Goal: Task Accomplishment & Management: Complete application form

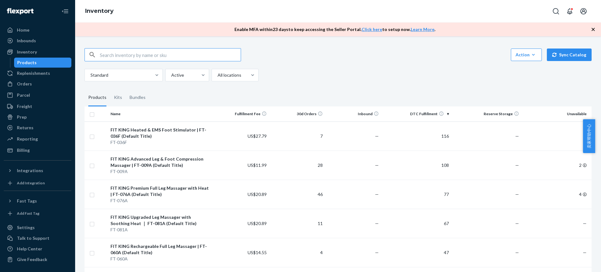
drag, startPoint x: 30, startPoint y: 44, endPoint x: 209, endPoint y: 233, distance: 260.5
click at [30, 44] on div "Inbounds" at bounding box center [37, 40] width 66 height 9
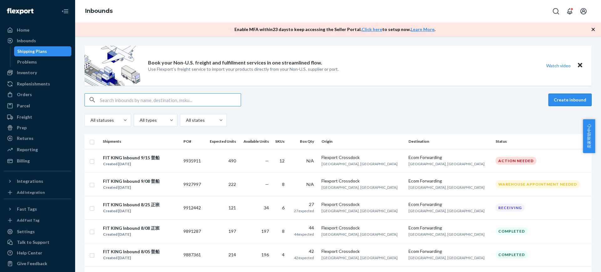
click at [574, 97] on button "Create inbound" at bounding box center [569, 100] width 43 height 13
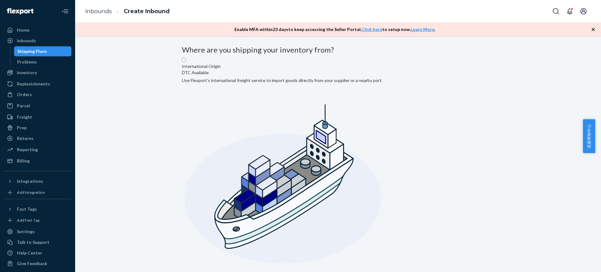
click at [186, 272] on input "Domestic Origin Use Flexport’s extensive US trucking network or your own carrie…" at bounding box center [184, 275] width 4 height 4
radio input "true"
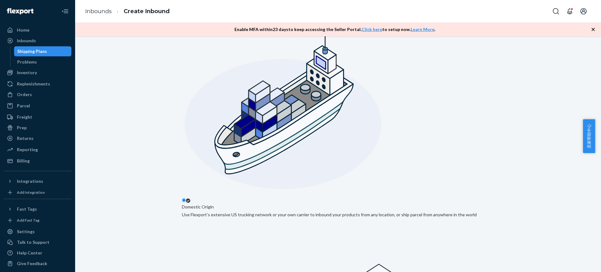
scroll to position [78, 0]
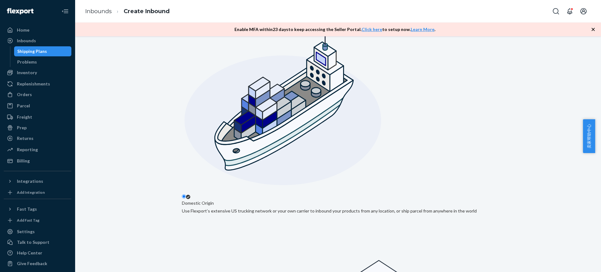
type input "Flexport Crossdock"
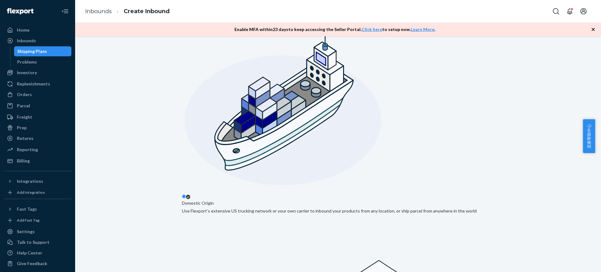
type input "[GEOGRAPHIC_DATA]"
type input "CA"
type input "92346"
type input "[STREET_ADDRESS]"
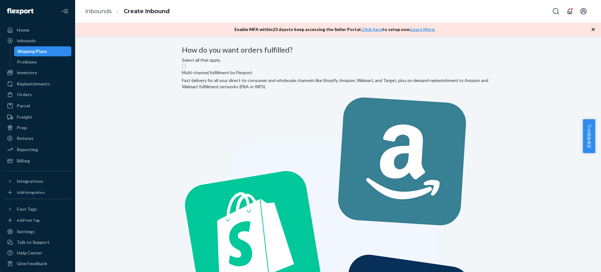
radio input "true"
click at [293, 117] on label "Multi-channel fulfillment by Flexport Fast delivery for all your direct-to-cons…" at bounding box center [338, 233] width 312 height 340
click at [186, 68] on input "Multi-channel fulfillment by Flexport Fast delivery for all your direct-to-cons…" at bounding box center [184, 66] width 4 height 4
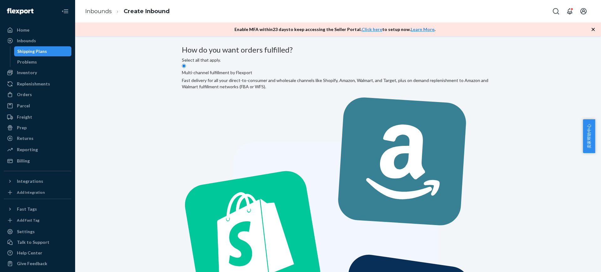
radio input "true"
radio input "false"
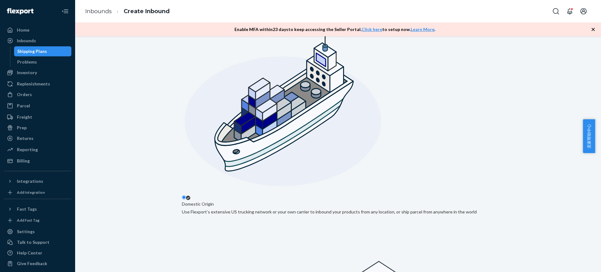
scroll to position [78, 0]
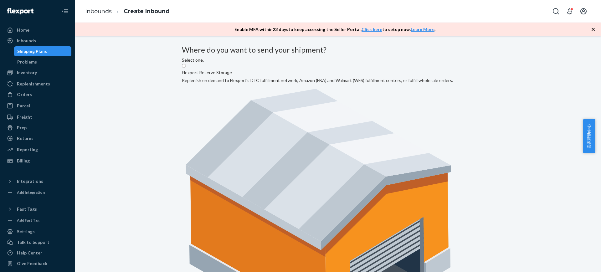
radio input "true"
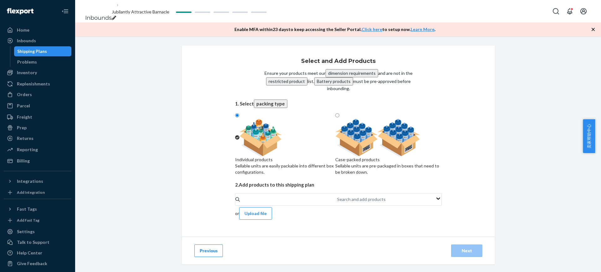
click at [400, 148] on div at bounding box center [388, 138] width 106 height 38
click at [339, 117] on input "Case-packed products Sellable units are pre-packaged in boxes that need to be b…" at bounding box center [337, 115] width 4 height 4
radio input "true"
radio input "false"
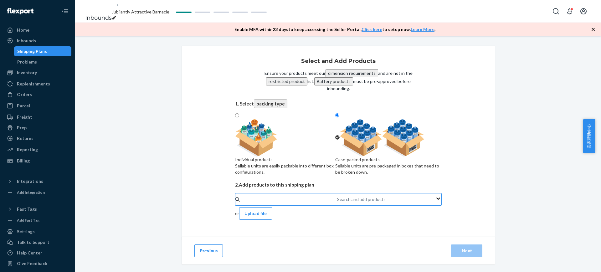
click at [337, 202] on div "Search and add products" at bounding box center [337, 199] width 1 height 6
click at [337, 202] on input "Search and add products" at bounding box center [337, 199] width 1 height 6
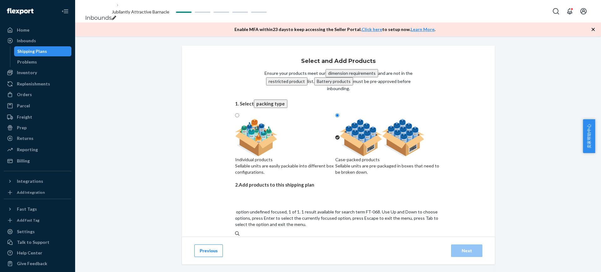
type input "FT-068A"
click at [349, 251] on div "FIT KING Dynamic Leg Compression Boots | FT - 068A (Default Title)" at bounding box center [338, 254] width 207 height 6
click at [252, 237] on input "FT-068A" at bounding box center [244, 240] width 18 height 6
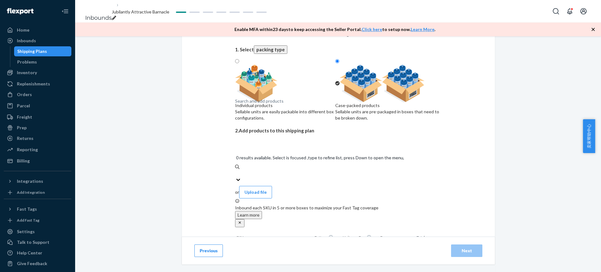
scroll to position [54, 0]
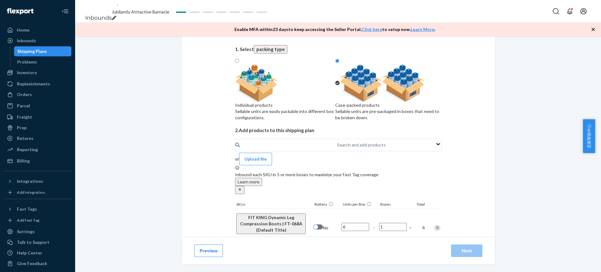
click at [387, 223] on input "1" at bounding box center [393, 227] width 28 height 8
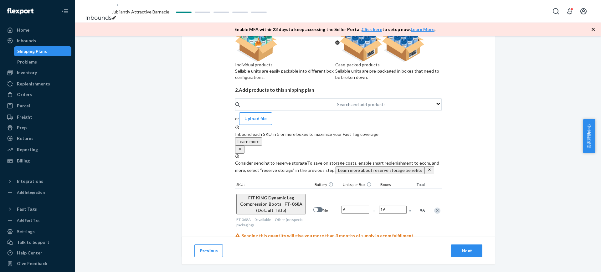
scroll to position [106, 0]
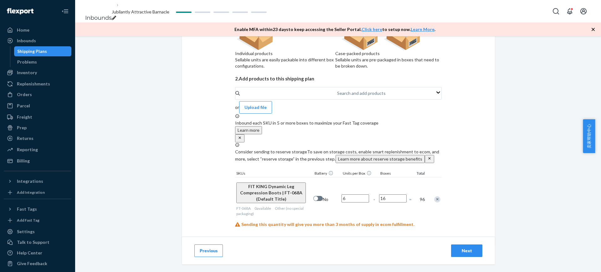
type input "16"
click at [492, 193] on div "Select and Add Products Ensure your products meet our dimension requirements an…" at bounding box center [338, 154] width 526 height 236
click at [337, 96] on div "Search and add products" at bounding box center [361, 93] width 48 height 6
click at [337, 96] on input "Search and add products" at bounding box center [337, 93] width 1 height 6
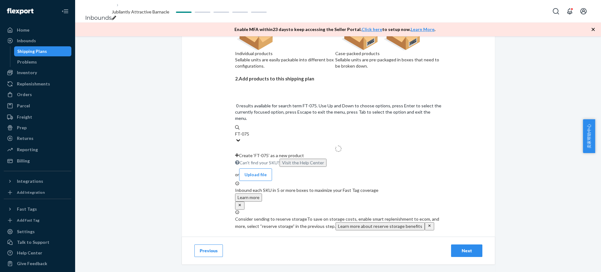
type input "FT-075A"
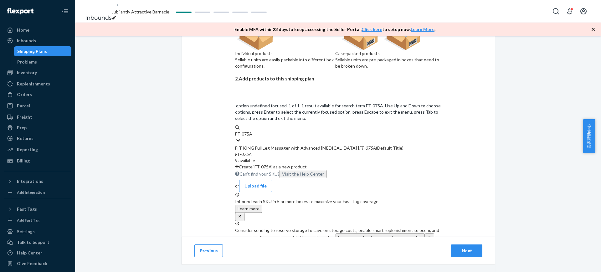
click at [303, 145] on div "FIT KING Full Leg Massager with Advanced [MEDICAL_DATA] | FT - 075A (Default Ti…" at bounding box center [338, 148] width 207 height 6
click at [252, 131] on input "FT-075A" at bounding box center [244, 134] width 18 height 6
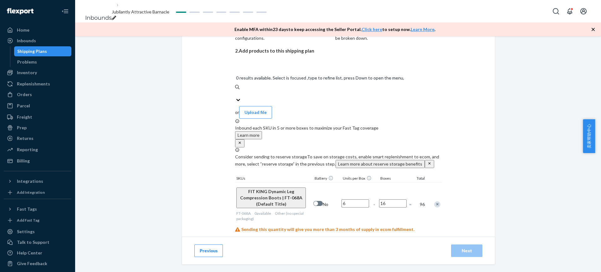
scroll to position [143, 0]
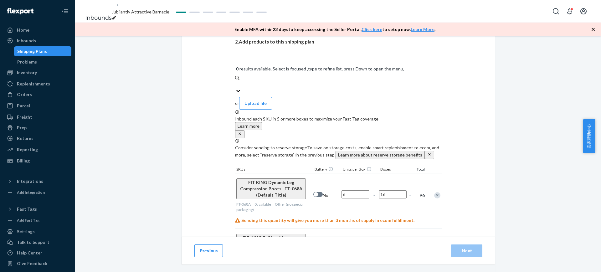
click at [388, 246] on input "1" at bounding box center [393, 250] width 28 height 8
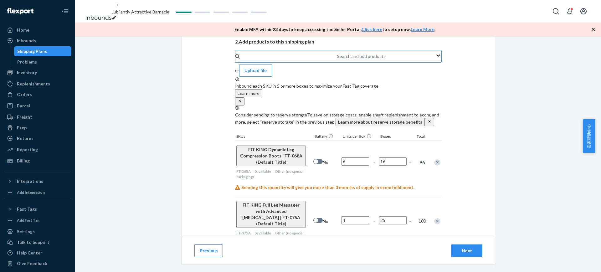
type input "25"
click at [492, 195] on div "Select and Add Products Ensure your products meet our dimension requirements an…" at bounding box center [338, 154] width 526 height 236
click at [337, 59] on div "Search and add products" at bounding box center [361, 56] width 48 height 6
click at [337, 59] on input "Search and add products" at bounding box center [337, 56] width 1 height 6
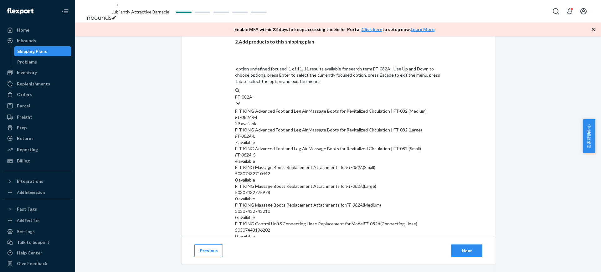
type input "FT-082A-L"
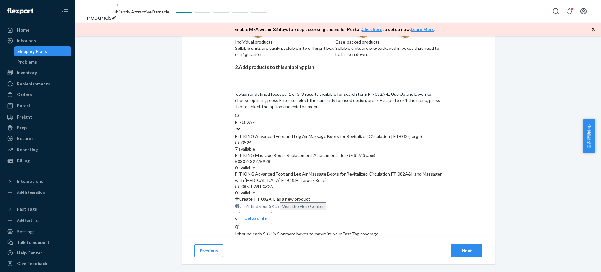
scroll to position [104, 0]
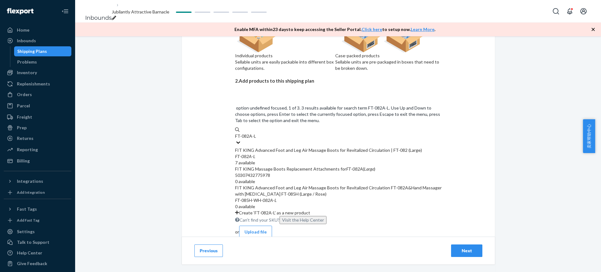
click at [324, 147] on div "FIT KING Advanced Foot and Leg Air Massage Boots for Revitalized Circulation | …" at bounding box center [338, 150] width 207 height 6
click at [256, 133] on input "FT-082A-L" at bounding box center [245, 136] width 21 height 6
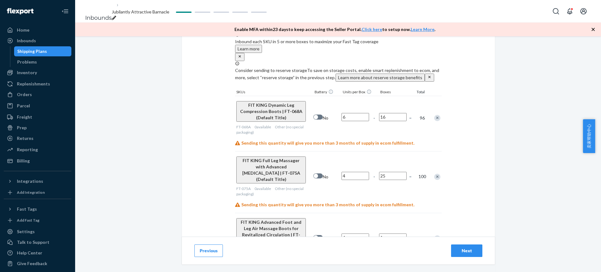
scroll to position [226, 0]
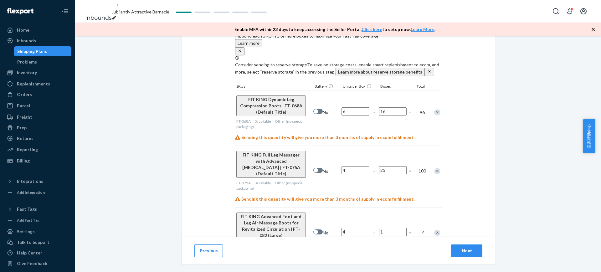
click at [387, 228] on input "1" at bounding box center [393, 232] width 28 height 8
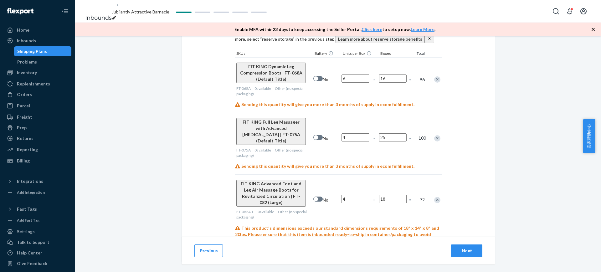
type input "18"
click at [461, 168] on div "Select and Add Products Ensure your products meet our dimension requirements an…" at bounding box center [338, 40] width 313 height 441
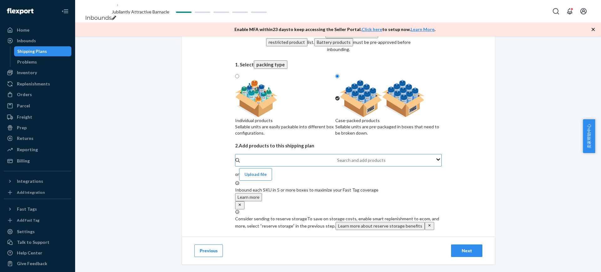
scroll to position [30, 0]
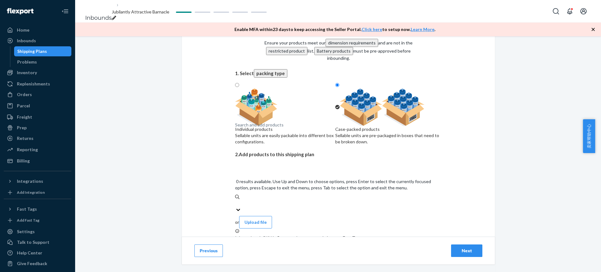
click at [259, 128] on div "Search and add products" at bounding box center [259, 125] width 48 height 6
click at [236, 200] on input "0 results available. Use Up and Down to choose options, press Enter to select t…" at bounding box center [235, 203] width 1 height 6
type input "FT-091A-"
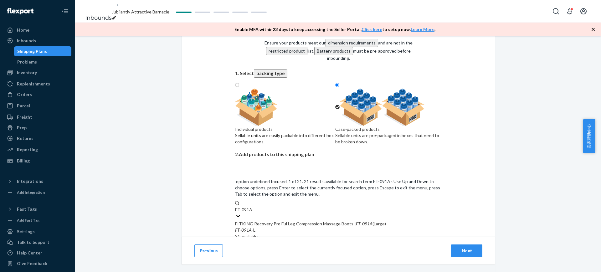
scroll to position [69, 0]
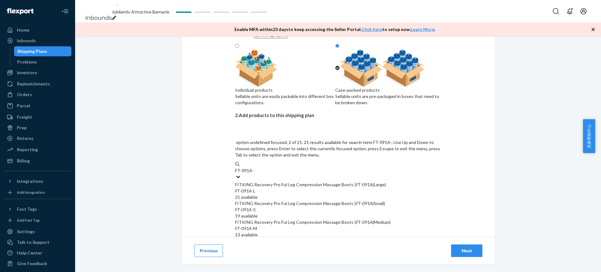
click at [269, 207] on div "FT - 091A -S" at bounding box center [338, 210] width 207 height 6
click at [254, 174] on input "FT-091A-" at bounding box center [244, 170] width 19 height 6
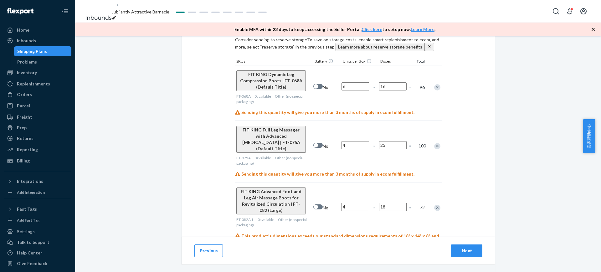
scroll to position [279, 0]
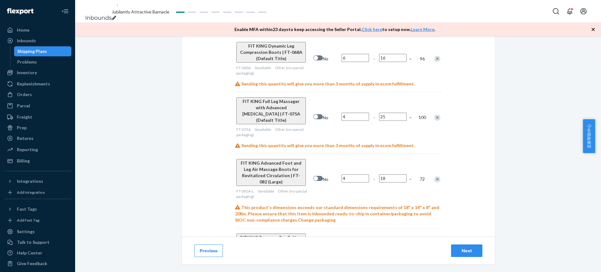
click at [388, 245] on input "1" at bounding box center [393, 249] width 28 height 8
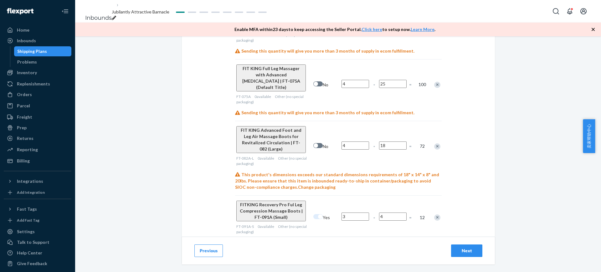
type input "4"
click at [485, 179] on div "Select and Add Products Ensure your products meet our dimension requirements an…" at bounding box center [338, 14] width 313 height 497
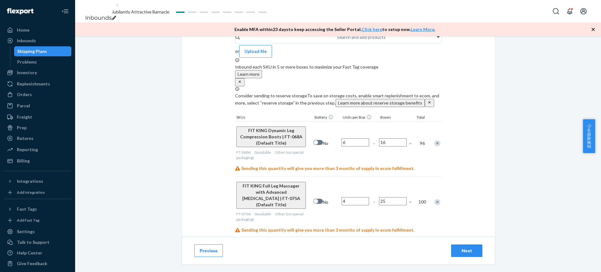
scroll to position [84, 0]
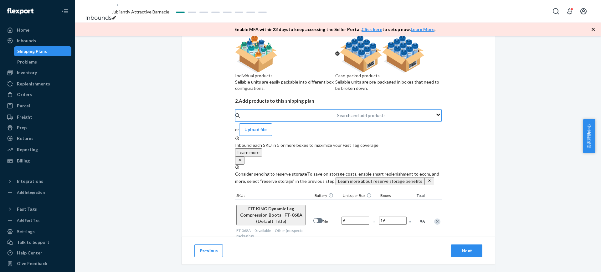
click at [337, 119] on div "Search and add products" at bounding box center [337, 115] width 1 height 6
click at [337, 119] on input "Search and add products" at bounding box center [337, 115] width 1 height 6
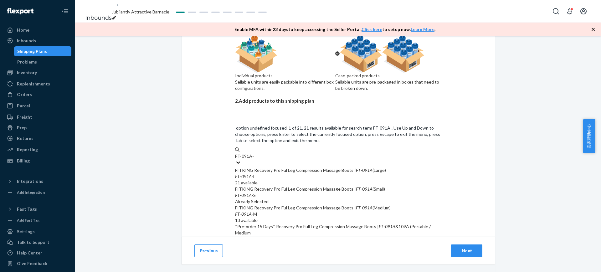
type input "FT-091A-L"
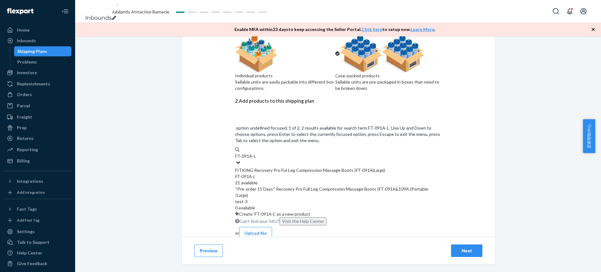
click at [317, 167] on div "FITKING Recovery Pro Ful Leg Compression Massage Boots | FT - 091A ( Large )" at bounding box center [338, 170] width 207 height 6
click at [256, 153] on input "FT-091A-L" at bounding box center [245, 156] width 21 height 6
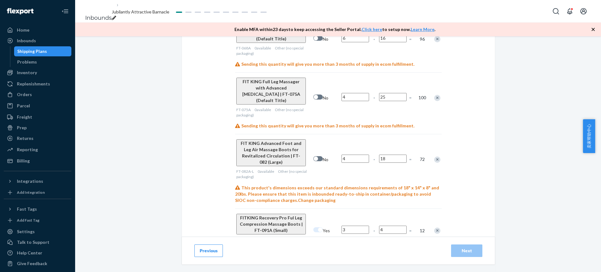
scroll to position [316, 0]
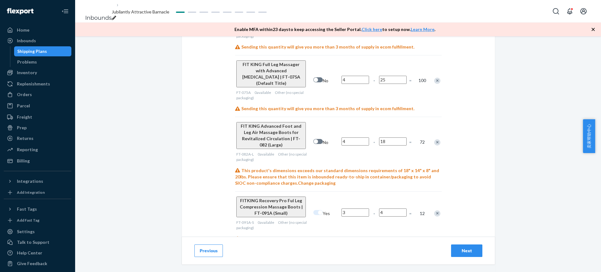
click at [390, 264] on input "1" at bounding box center [393, 268] width 28 height 8
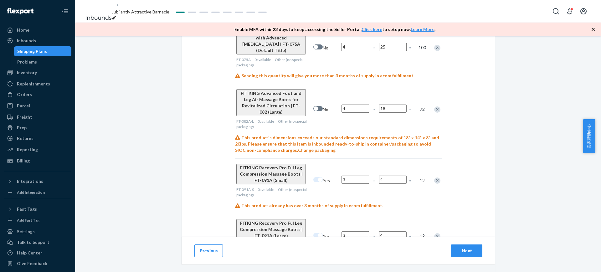
type input "4"
click at [470, 182] on div "Select and Add Products Ensure your products meet our dimension requirements an…" at bounding box center [338, 5] width 313 height 552
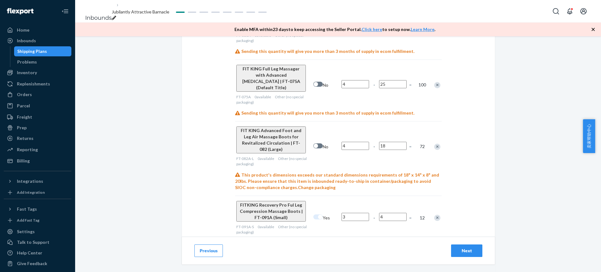
scroll to position [333, 0]
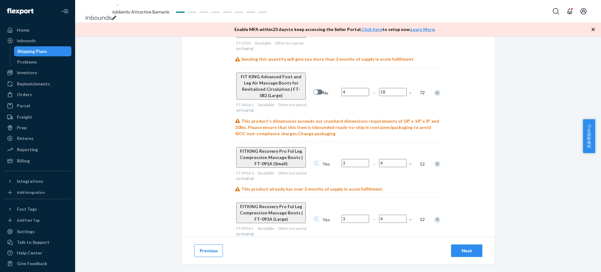
click at [462, 252] on div "Next" at bounding box center [466, 250] width 21 height 6
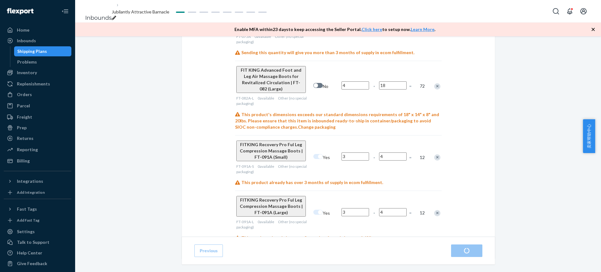
radio input "true"
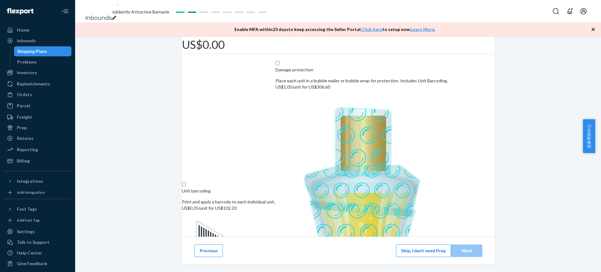
scroll to position [81, 0]
click at [424, 252] on button "Skip, I don't need Prep" at bounding box center [423, 250] width 55 height 13
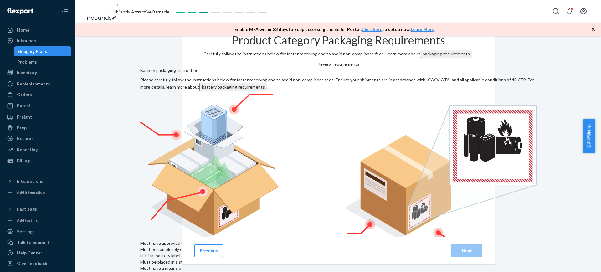
scroll to position [13, 0]
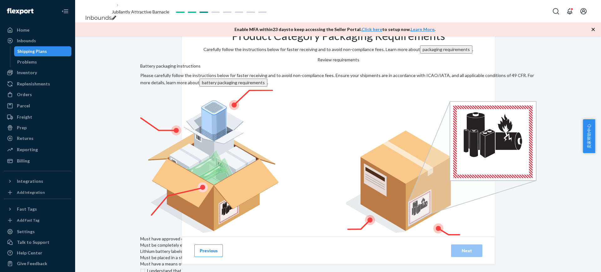
click at [206, 267] on input "checkbox" at bounding box center [244, 274] width 208 height 15
checkbox input "true"
click at [473, 247] on div "Next" at bounding box center [466, 250] width 21 height 6
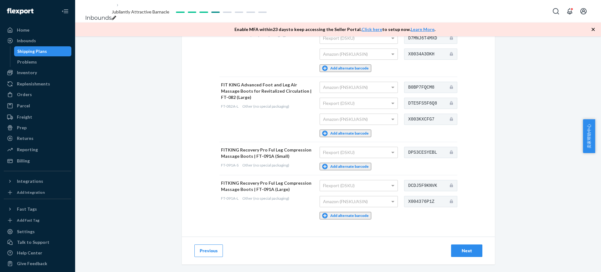
scroll to position [161, 0]
click at [460, 247] on div "Next" at bounding box center [466, 250] width 21 height 6
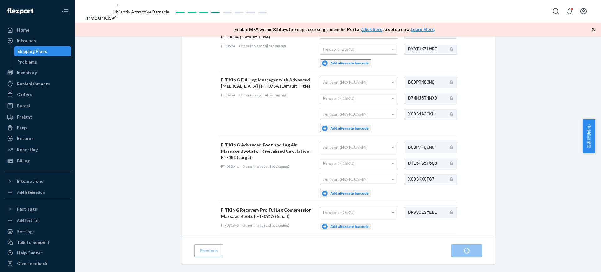
scroll to position [83, 0]
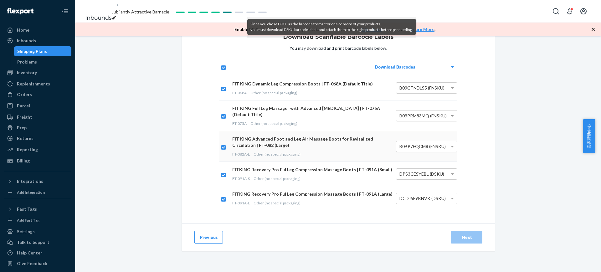
scroll to position [24, 0]
click at [429, 68] on div "Download Barcodes" at bounding box center [413, 67] width 87 height 12
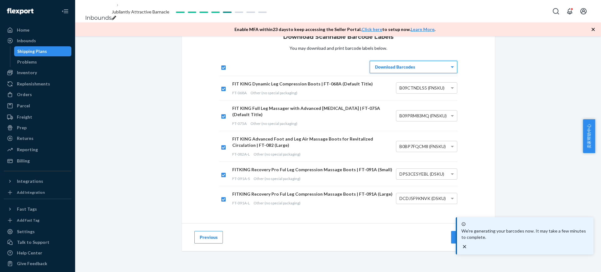
click at [464, 231] on button "Next" at bounding box center [466, 237] width 31 height 13
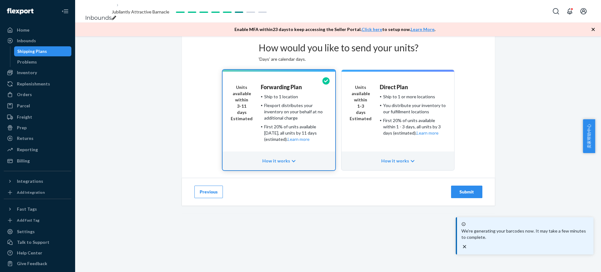
scroll to position [9, 0]
click at [459, 195] on div "Submit" at bounding box center [466, 192] width 21 height 6
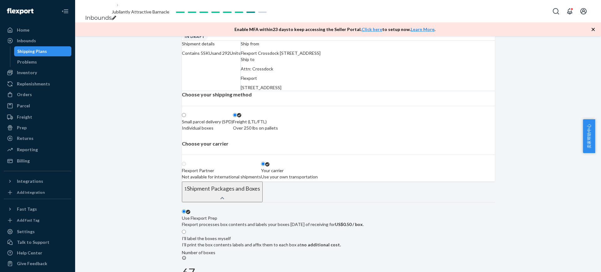
scroll to position [39, 0]
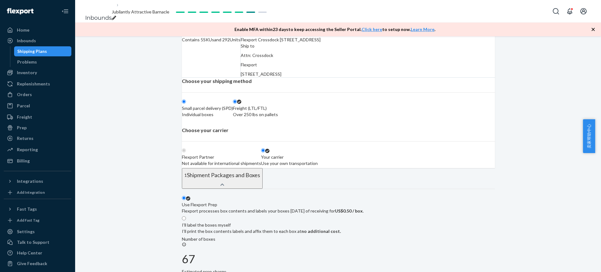
radio input "true"
radio input "false"
radio input "true"
radio input "false"
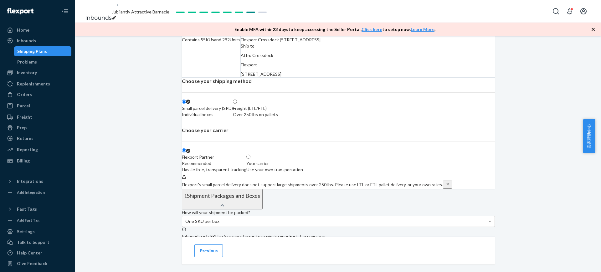
click at [278, 118] on label "Freight (LTL/FTL) Over 250 lbs on pallets" at bounding box center [255, 108] width 45 height 19
click at [237, 104] on input "Freight (LTL/FTL) Over 250 lbs on pallets" at bounding box center [235, 101] width 4 height 4
radio input "true"
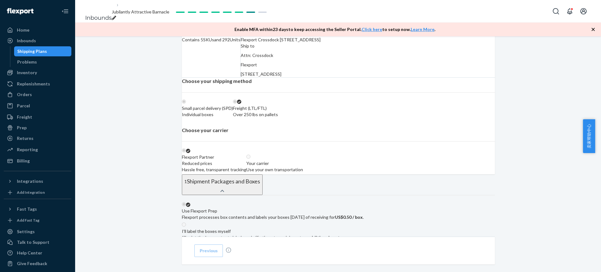
radio input "false"
click at [303, 173] on label "Your carrier Use your own transportation" at bounding box center [274, 163] width 57 height 19
click at [250, 159] on input "Your carrier Use your own transportation" at bounding box center [248, 157] width 4 height 4
radio input "true"
radio input "false"
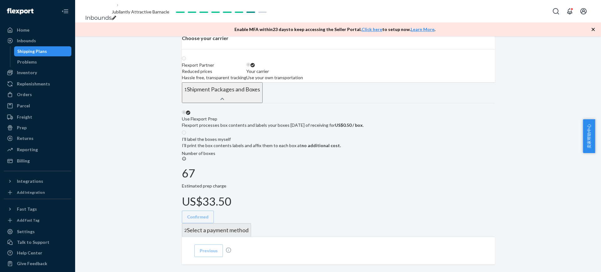
scroll to position [156, 0]
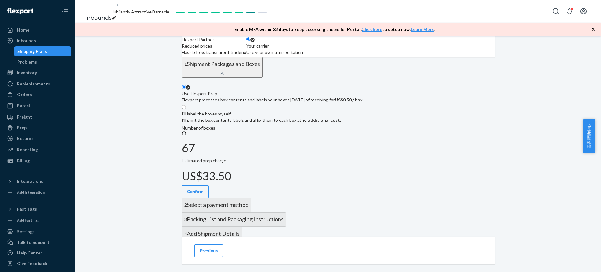
click at [341, 123] on strong "no additional cost." at bounding box center [320, 119] width 39 height 5
click at [186, 109] on input "I'll label the boxes myself I’ll print the box contents labels and affix them t…" at bounding box center [184, 107] width 4 height 4
radio input "true"
radio input "false"
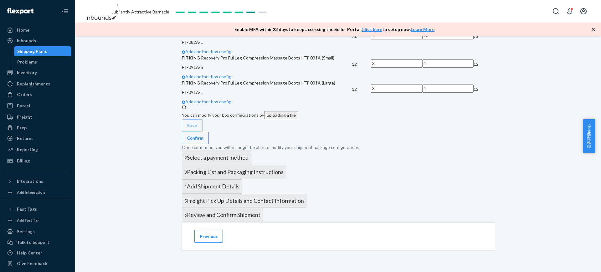
scroll to position [559, 0]
click at [203, 135] on div "Confirm" at bounding box center [195, 138] width 16 height 6
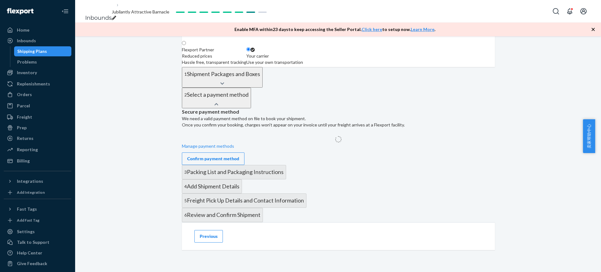
scroll to position [257, 0]
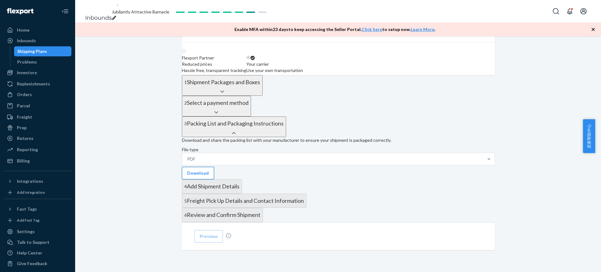
click at [214, 167] on button "Download" at bounding box center [198, 173] width 32 height 13
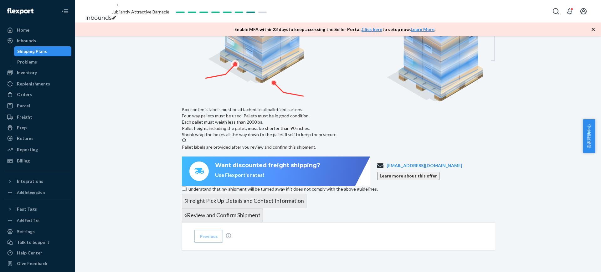
scroll to position [497, 0]
click at [186, 186] on input "I understand that my shipment will be turned away if it does not comply with th…" at bounding box center [184, 188] width 4 height 4
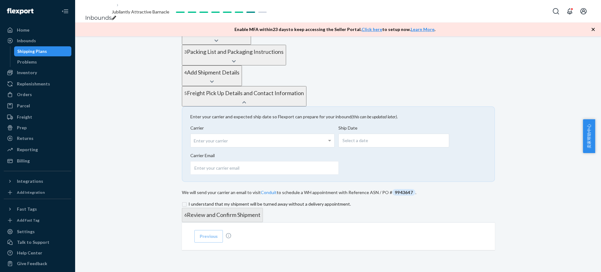
click at [211, 200] on input "checkbox" at bounding box center [338, 204] width 313 height 8
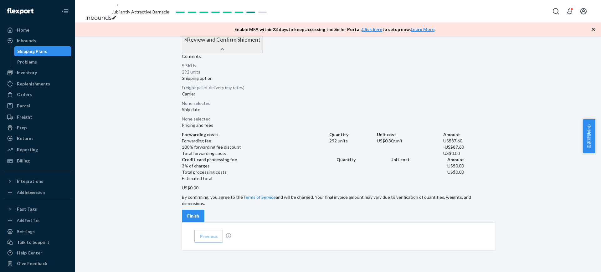
scroll to position [409, 0]
click at [199, 213] on div "Finish" at bounding box center [193, 216] width 12 height 6
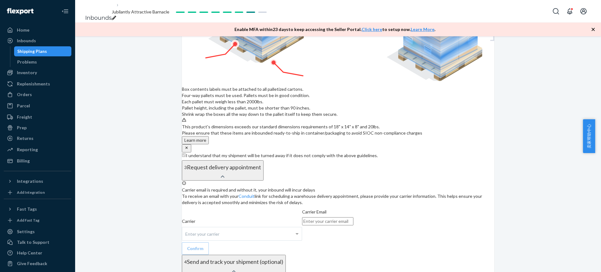
scroll to position [535, 0]
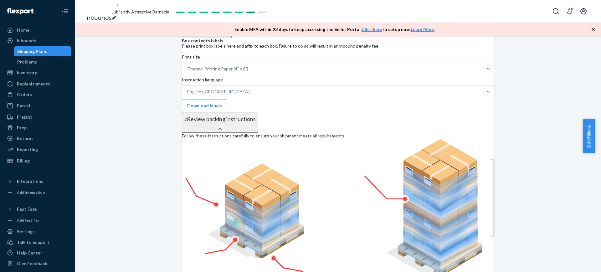
click at [169, 15] on div "breadcrumbs" at bounding box center [141, 18] width 58 height 6
drag, startPoint x: 184, startPoint y: 12, endPoint x: 107, endPoint y: 17, distance: 77.2
click at [107, 17] on ol "Inbounds Jubilantly Attractive Barnacle" at bounding box center [124, 11] width 88 height 33
click at [128, 9] on input "JFIT KING Inbound 9/15 普船" at bounding box center [137, 12] width 51 height 8
type input "FIT KING Inbound 9/15 普船"
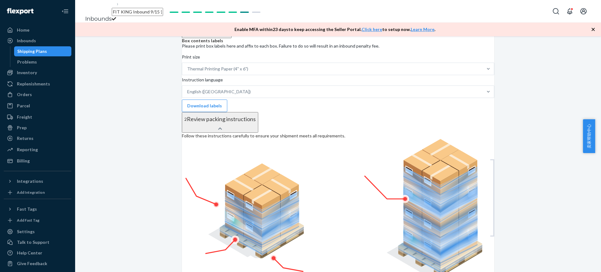
click at [163, 11] on input "FIT KING Inbound 9/15 普船" at bounding box center [137, 12] width 51 height 8
click at [163, 10] on input "FIT KING Inbound 9/15 普船" at bounding box center [137, 12] width 51 height 8
click at [168, 11] on div "FIT KING Inbound 9/15 普船" at bounding box center [140, 15] width 56 height 13
click at [163, 10] on input "FIT KING Inbound 9/15 普船" at bounding box center [137, 12] width 51 height 8
type input "FIT KING Inbound 9/29 普船"
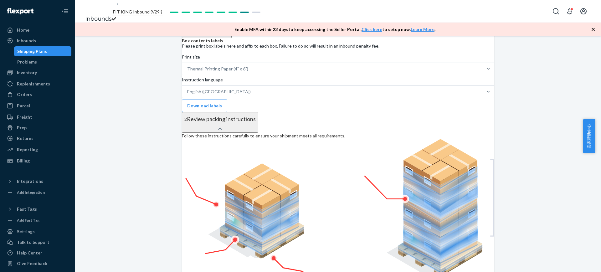
click at [155, 103] on div "Shipment Action Needed Download Shipment ID 1244754 Flexport PO# 9943647 Inboun…" at bounding box center [338, 121] width 526 height 1238
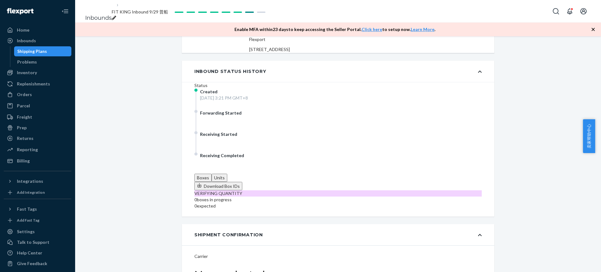
scroll to position [0, 0]
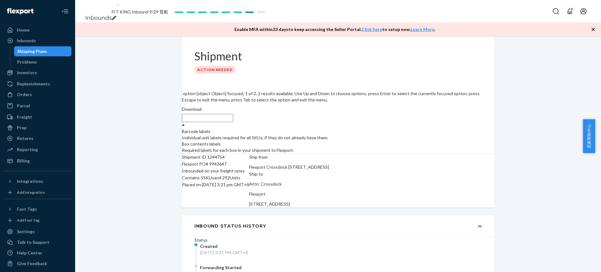
click at [470, 106] on div "Download" at bounding box center [338, 114] width 312 height 16
click at [484, 147] on div "Required labels for each box in your shipment to Flexport." at bounding box center [338, 150] width 312 height 6
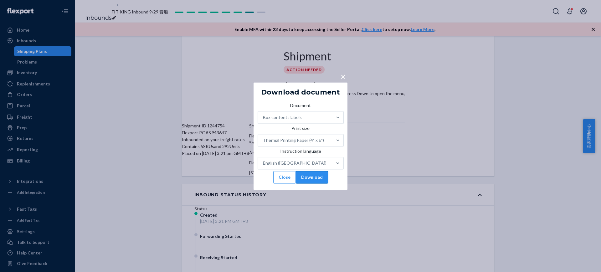
click at [328, 183] on button "Download" at bounding box center [312, 177] width 32 height 13
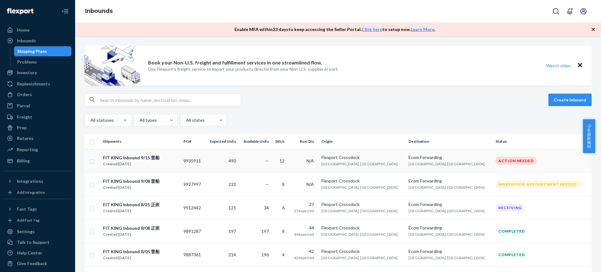
click at [127, 161] on div "Created [DATE]" at bounding box center [131, 164] width 57 height 6
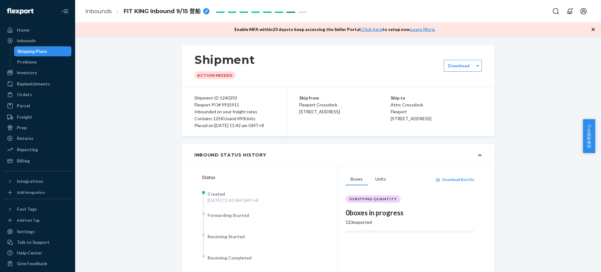
click at [206, 13] on icon "breadcrumbs" at bounding box center [206, 11] width 3 height 3
drag, startPoint x: 182, startPoint y: 12, endPoint x: 122, endPoint y: 17, distance: 60.3
click at [122, 17] on ol "Inbounds FIT KING Inbound 9/15 普船" at bounding box center [134, 11] width 109 height 18
